Goal: Task Accomplishment & Management: Manage account settings

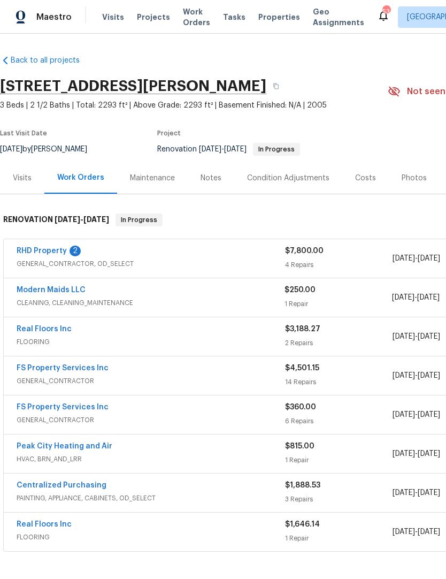
click at [53, 248] on link "RHD Property" at bounding box center [42, 250] width 50 height 7
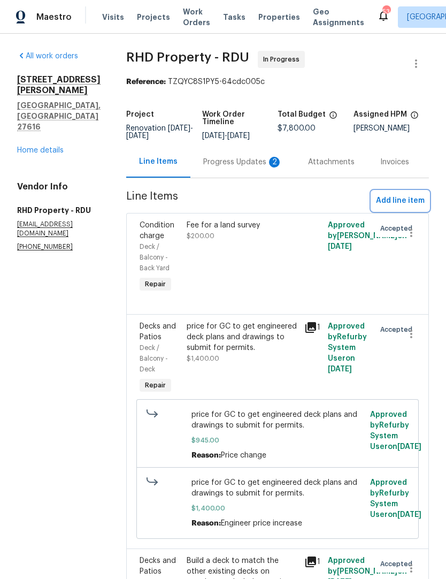
click at [404, 208] on span "Add line item" at bounding box center [400, 200] width 49 height 13
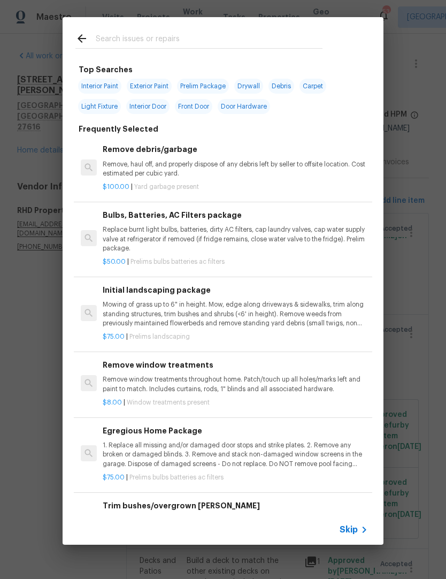
click at [122, 29] on div at bounding box center [199, 38] width 273 height 42
click at [110, 30] on div at bounding box center [199, 38] width 273 height 42
click at [112, 47] on input "text" at bounding box center [209, 40] width 227 height 16
type input "Permi"
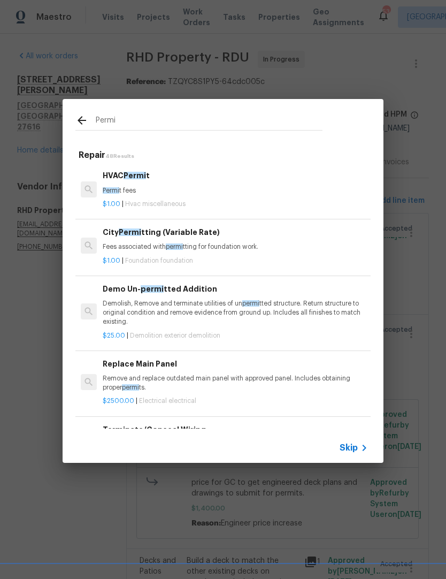
click at [137, 249] on p "Fees associated with permi tting for foundation work." at bounding box center [235, 246] width 265 height 9
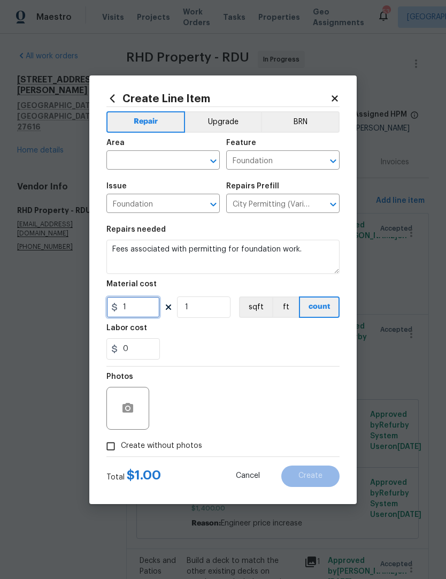
click at [132, 309] on input "1" at bounding box center [132, 306] width 53 height 21
type input "450"
click at [190, 347] on div "0" at bounding box center [222, 348] width 233 height 21
click at [139, 161] on input "text" at bounding box center [147, 161] width 83 height 17
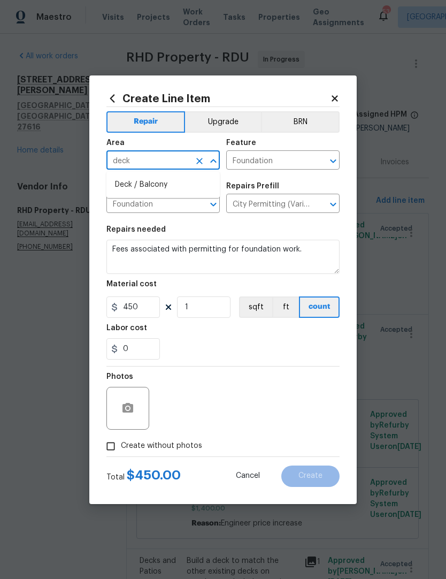
click at [129, 186] on li "Deck / Balcony" at bounding box center [162, 185] width 113 height 18
type input "Deck / Balcony"
click at [129, 185] on div "Issue" at bounding box center [162, 189] width 113 height 14
click at [338, 156] on icon "Open" at bounding box center [333, 161] width 13 height 13
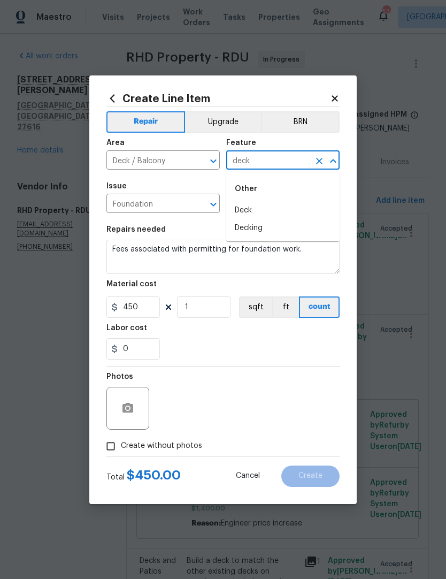
click at [254, 212] on li "Deck" at bounding box center [282, 211] width 113 height 18
type input "Deck"
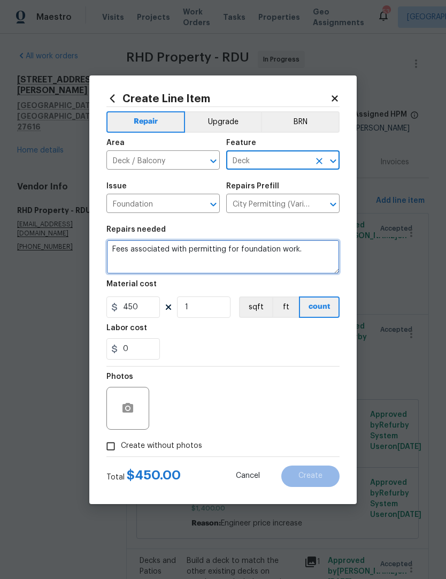
click at [320, 257] on textarea "Fees associated with permitting for foundation work." at bounding box center [222, 257] width 233 height 34
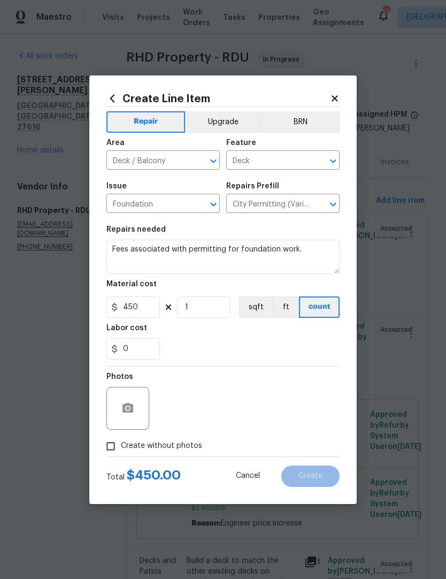
click at [200, 337] on div "Labor cost" at bounding box center [222, 331] width 233 height 14
click at [109, 451] on input "Create without photos" at bounding box center [111, 446] width 20 height 20
checkbox input "true"
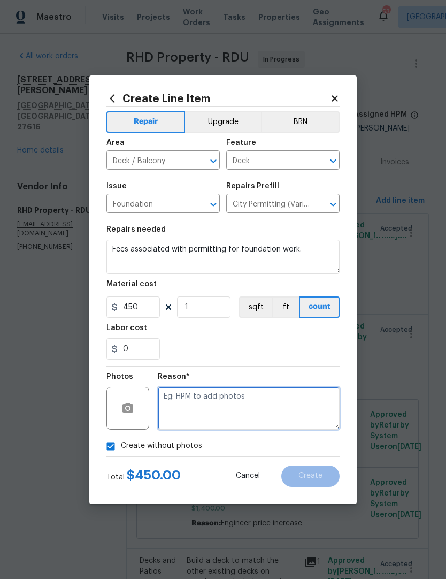
click at [179, 416] on textarea at bounding box center [249, 408] width 182 height 43
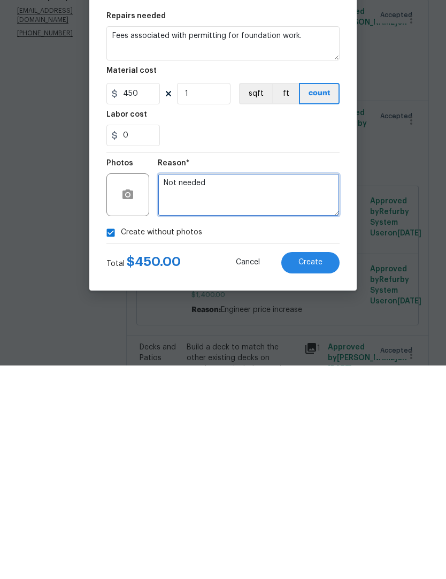
type textarea "Not needed"
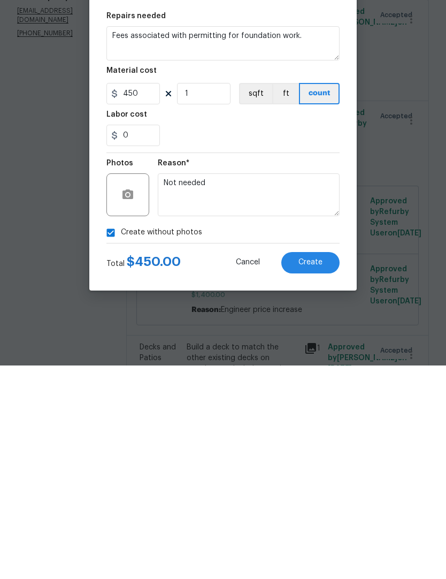
click at [306, 465] on button "Create" at bounding box center [310, 475] width 58 height 21
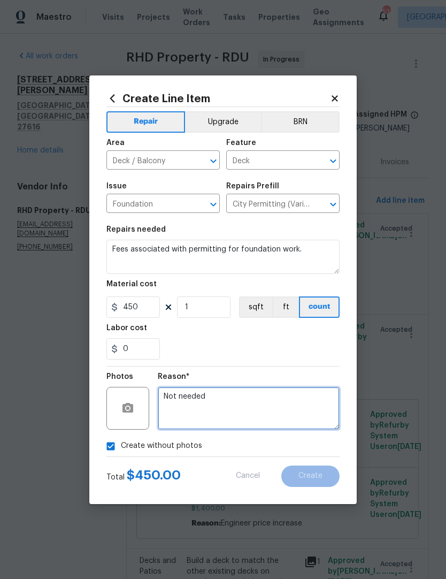
click at [339, 393] on textarea "Not needed" at bounding box center [249, 408] width 182 height 43
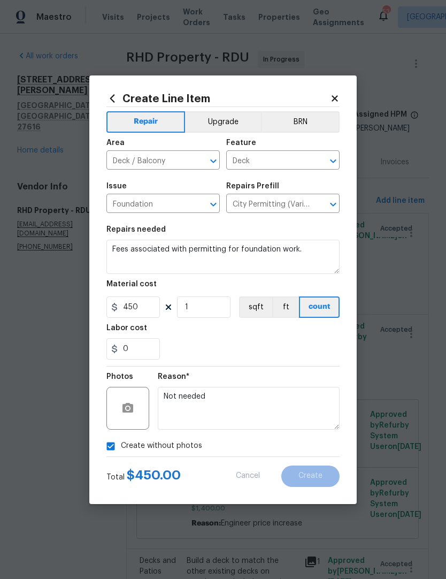
click at [301, 455] on div "Create without photos" at bounding box center [222, 446] width 233 height 20
click at [319, 260] on textarea "Fees associated with permitting for foundation work." at bounding box center [222, 257] width 233 height 34
type textarea "Fees associated with permitting for foundation work"
click at [325, 340] on div "0" at bounding box center [222, 348] width 233 height 21
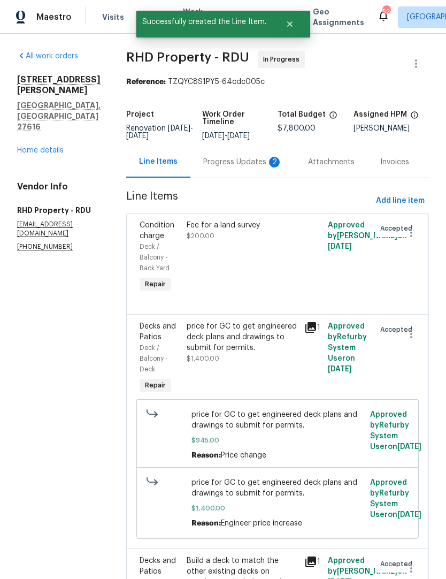
scroll to position [0, 0]
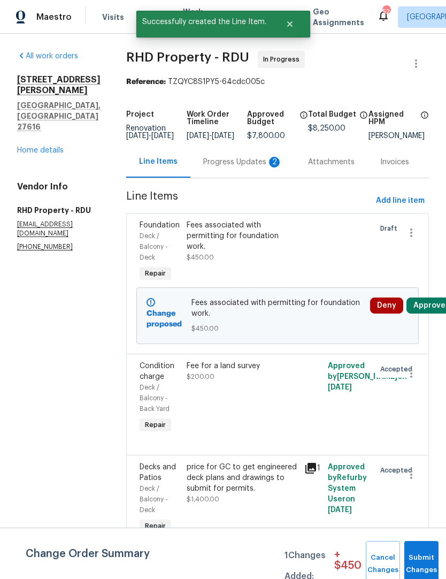
click at [432, 309] on button "Approve" at bounding box center [430, 305] width 46 height 16
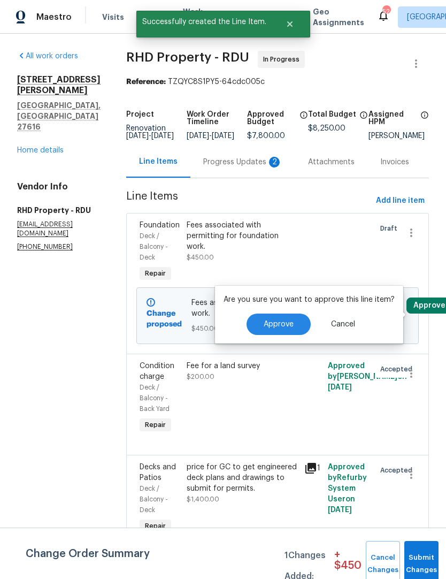
click at [280, 325] on span "Approve" at bounding box center [279, 324] width 30 height 8
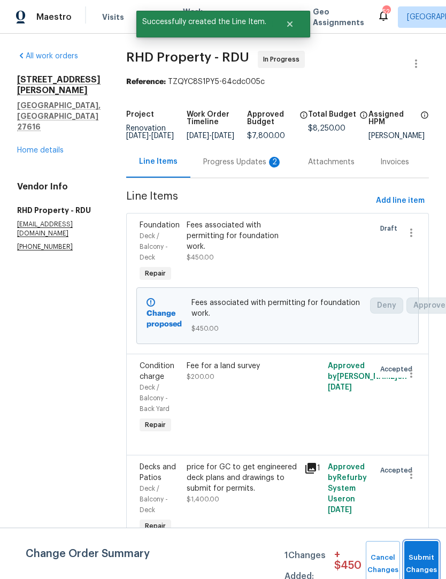
click at [413, 554] on button "Submit Changes" at bounding box center [421, 564] width 34 height 46
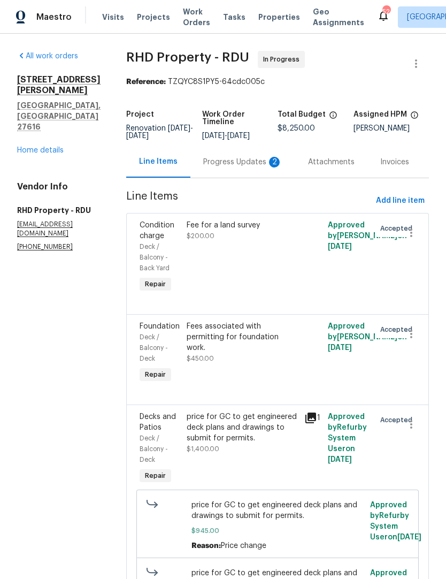
click at [260, 155] on div "Progress Updates 2" at bounding box center [242, 162] width 105 height 32
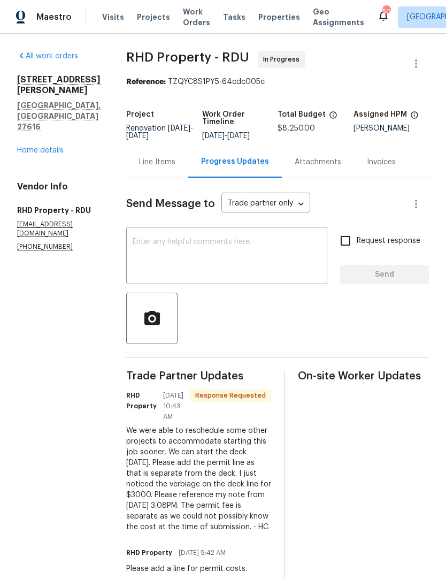
click at [150, 262] on textarea at bounding box center [227, 256] width 188 height 37
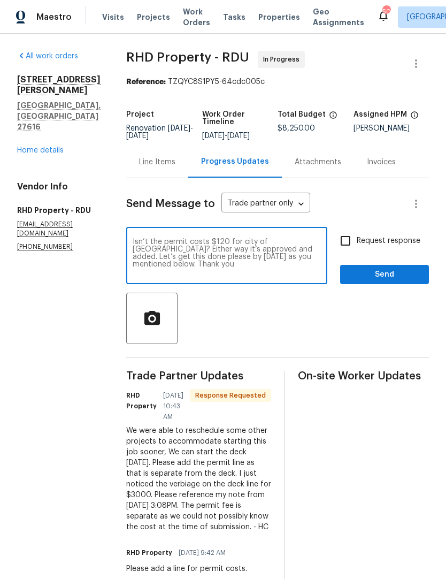
type textarea "Isn’t the permit costs $120 for city of [GEOGRAPHIC_DATA]? Either way it’s appr…"
click at [353, 250] on input "Request response" at bounding box center [345, 240] width 22 height 22
checkbox input "true"
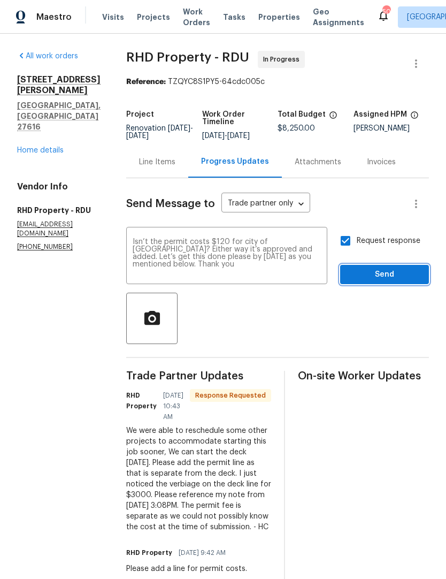
click at [390, 281] on span "Send" at bounding box center [385, 274] width 72 height 13
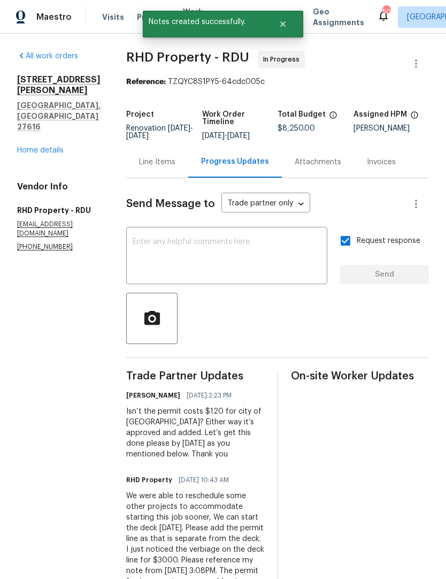
click at [42, 147] on link "Home details" at bounding box center [40, 150] width 47 height 7
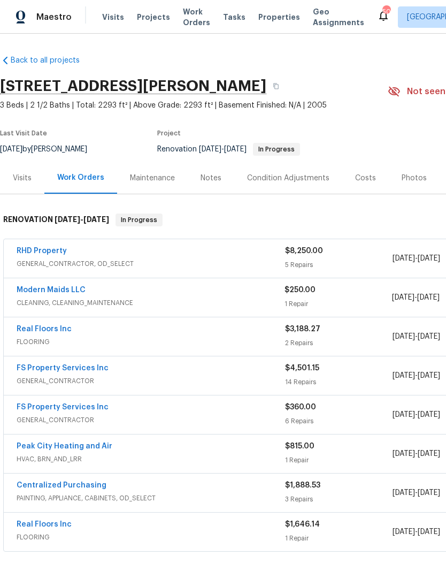
click at [218, 185] on div "Notes" at bounding box center [211, 178] width 47 height 32
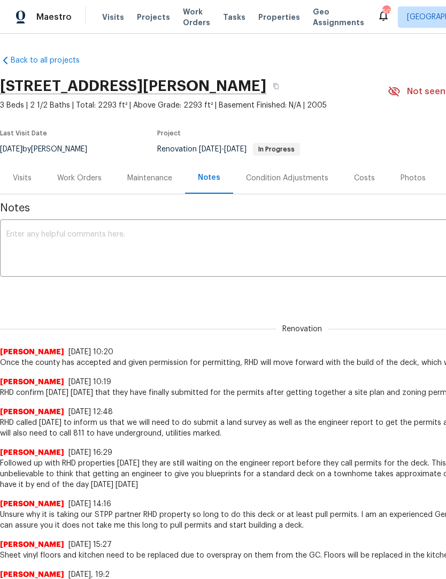
click at [132, 251] on textarea at bounding box center [302, 249] width 592 height 37
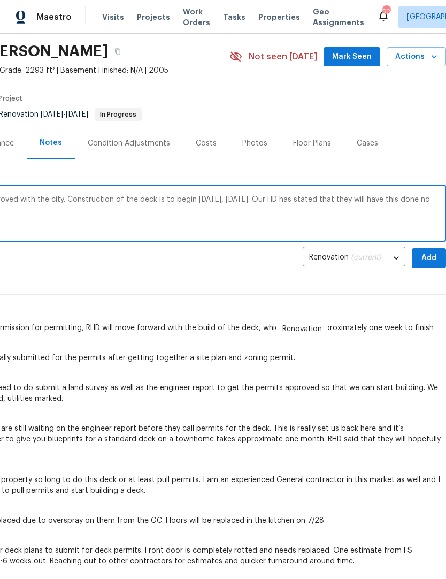
scroll to position [36, 158]
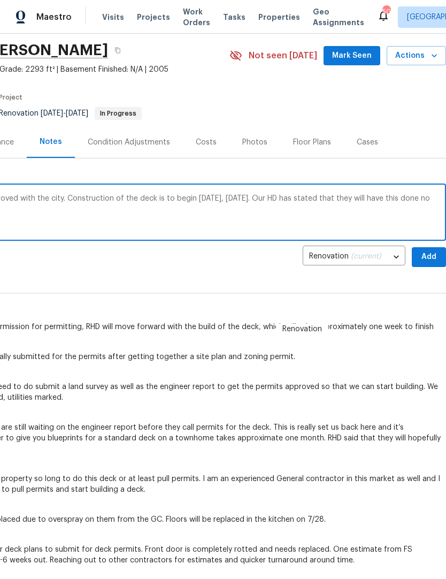
type textarea "All the permits and engineer plans are approved with the city. Construction of …"
click at [428, 258] on span "Add" at bounding box center [428, 256] width 17 height 13
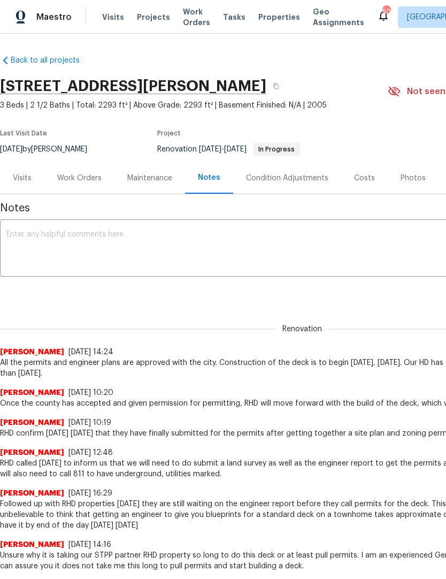
scroll to position [0, 0]
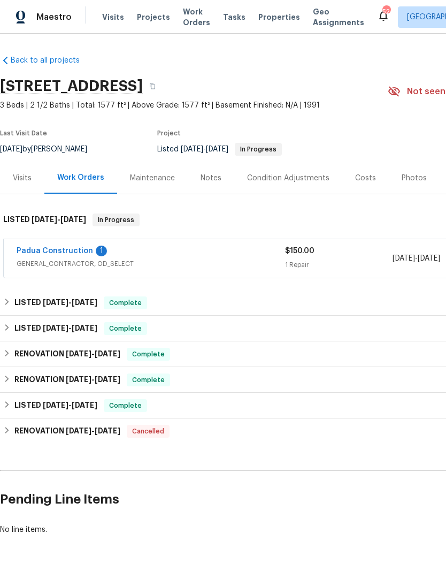
click at [65, 254] on link "Padua Construction" at bounding box center [55, 250] width 76 height 7
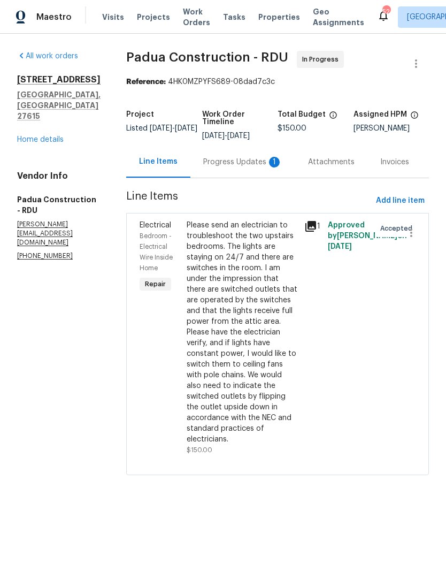
click at [229, 162] on div "Progress Updates 1" at bounding box center [242, 162] width 79 height 11
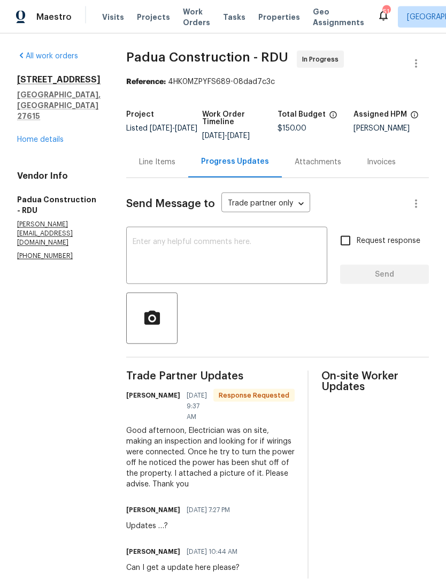
scroll to position [10, 0]
click at [139, 157] on div "Line Items" at bounding box center [157, 162] width 36 height 11
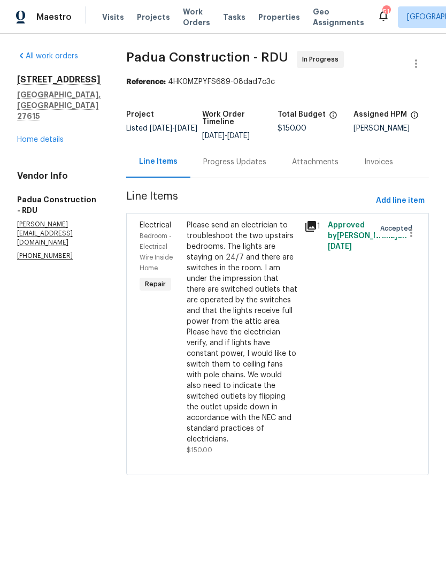
click at [193, 282] on div "Please send an electrician to troubleshoot the two upstairs bedrooms. The light…" at bounding box center [242, 332] width 111 height 225
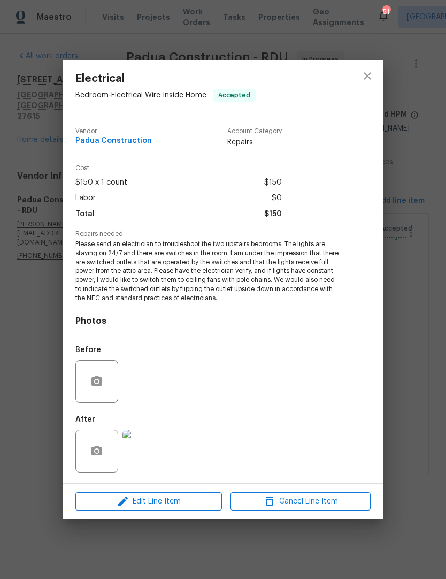
click at [137, 456] on img at bounding box center [143, 451] width 43 height 43
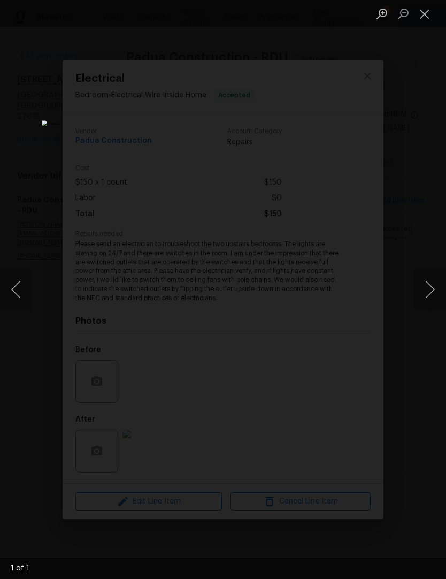
click at [429, 14] on button "Close lightbox" at bounding box center [424, 13] width 21 height 19
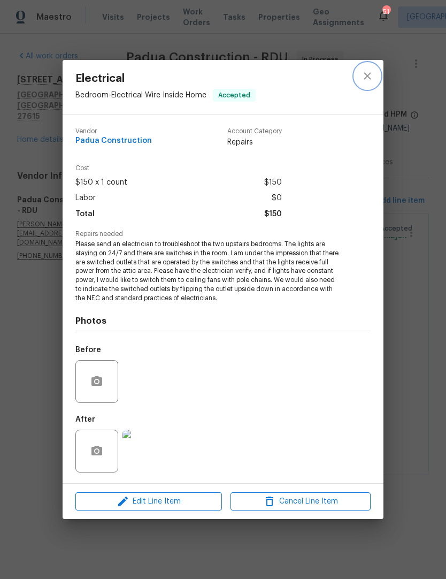
click at [377, 74] on button "close" at bounding box center [368, 76] width 26 height 26
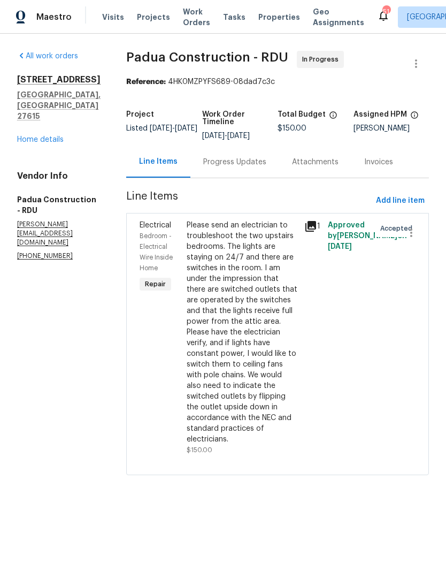
click at [32, 143] on link "Home details" at bounding box center [40, 139] width 47 height 7
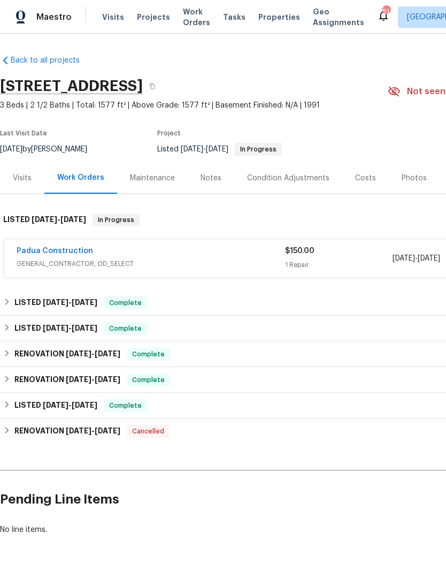
click at [214, 180] on div "Notes" at bounding box center [211, 178] width 21 height 11
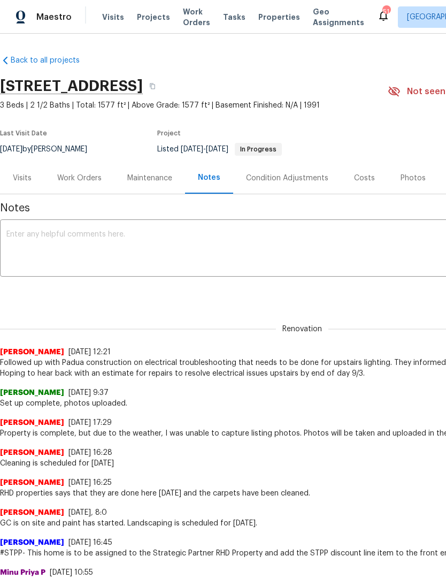
click at [57, 250] on textarea at bounding box center [302, 249] width 592 height 37
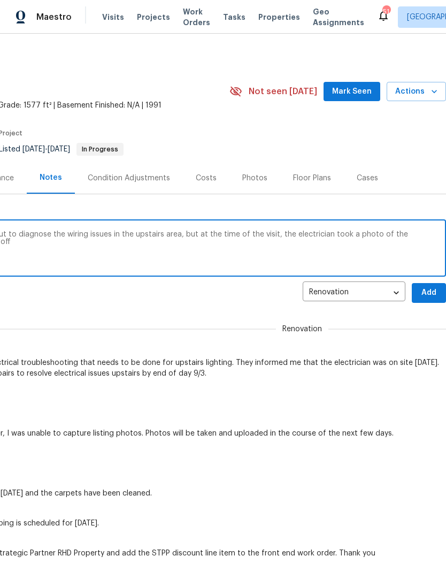
scroll to position [0, 158]
type textarea "Padua construction sent their electrician out to diagnose the wiring issues in …"
click at [426, 294] on span "Add" at bounding box center [428, 292] width 17 height 13
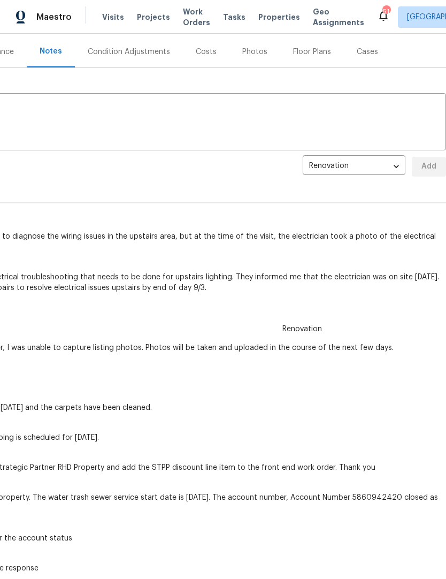
scroll to position [126, 158]
